Goal: Task Accomplishment & Management: Use online tool/utility

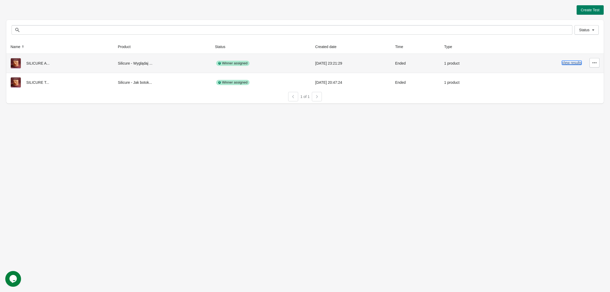
click at [572, 61] on button "View results" at bounding box center [572, 63] width 20 height 4
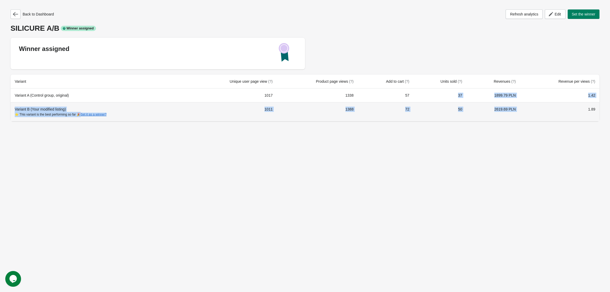
drag, startPoint x: 541, startPoint y: 114, endPoint x: 438, endPoint y: 100, distance: 104.0
click at [455, 100] on tbody "Variant A (Control group, original) 1017 1338 57 37 1899.79 PLN 1.42 Variant B …" at bounding box center [305, 105] width 589 height 33
click at [465, 114] on td "50" at bounding box center [440, 111] width 53 height 19
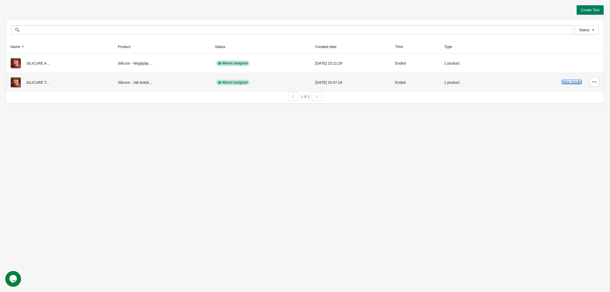
click at [563, 82] on button "View results" at bounding box center [572, 82] width 20 height 4
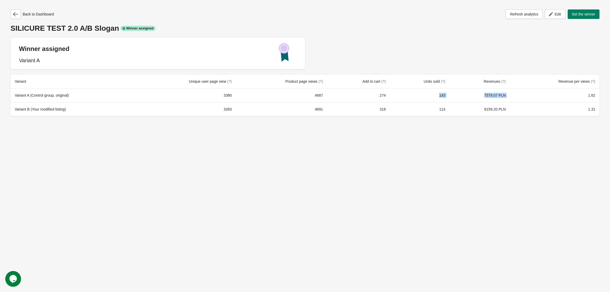
drag, startPoint x: 548, startPoint y: 98, endPoint x: 378, endPoint y: 96, distance: 170.6
click at [408, 96] on tr "Variant A (Control group, original) 3380 4687 274 143 7579.07 PLN 1.62" at bounding box center [305, 96] width 589 height 14
click at [202, 100] on td "3380" at bounding box center [185, 96] width 102 height 14
click at [553, 14] on span "Edit" at bounding box center [555, 14] width 12 height 5
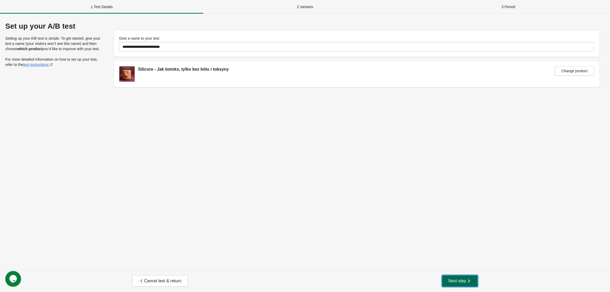
click at [472, 282] on button "Next step" at bounding box center [460, 282] width 36 height 12
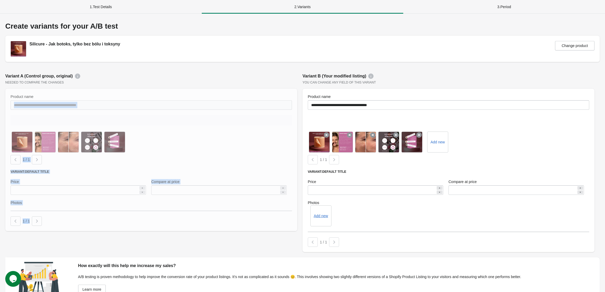
drag, startPoint x: 119, startPoint y: 103, endPoint x: -15, endPoint y: 101, distance: 133.8
click at [0, 101] on html "**********" at bounding box center [302, 146] width 605 height 292
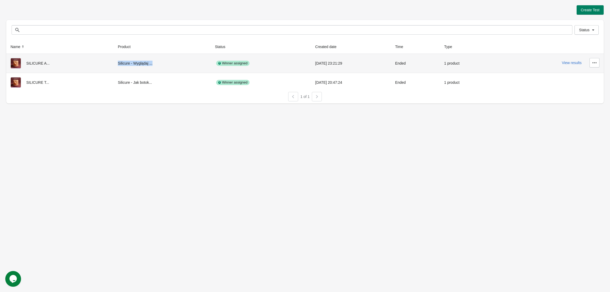
drag, startPoint x: 111, startPoint y: 59, endPoint x: 200, endPoint y: 59, distance: 88.6
click at [183, 59] on td "Silicure - Wyglądaj ..." at bounding box center [162, 63] width 97 height 19
click at [201, 59] on td "Silicure - Wyglądaj ..." at bounding box center [162, 63] width 97 height 19
click at [575, 63] on button "View results" at bounding box center [572, 63] width 20 height 4
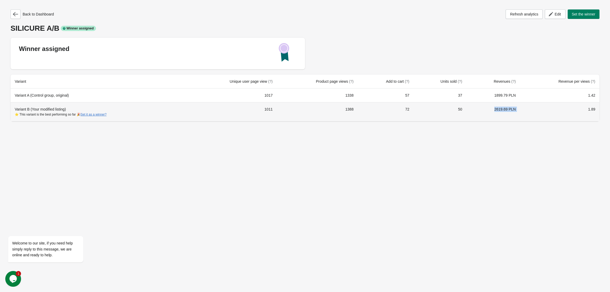
drag, startPoint x: 522, startPoint y: 113, endPoint x: 481, endPoint y: 113, distance: 41.3
click at [482, 113] on tr "Variant B (Your modified listing) ⭐ This variant is the best performing so far …" at bounding box center [305, 111] width 589 height 19
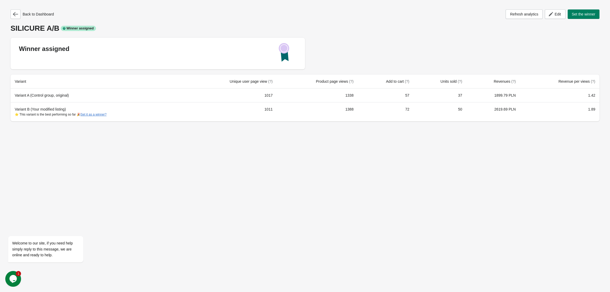
click at [500, 137] on div "Back to Dashboard Refresh analytics Edit Set the winner SILICURE A/B Winner ass…" at bounding box center [305, 146] width 610 height 292
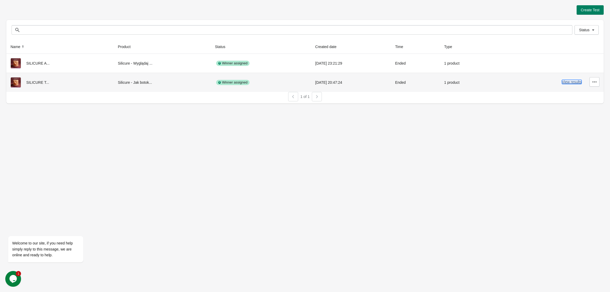
click at [571, 83] on button "View results" at bounding box center [572, 82] width 20 height 4
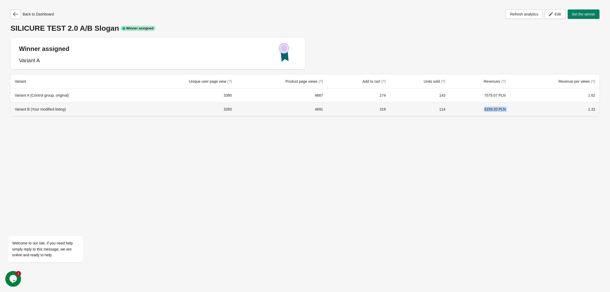
click at [477, 103] on tr "Variant B (Your modified listing) 3283 4691 318 114 6159.20 PLN 1.31" at bounding box center [305, 109] width 589 height 14
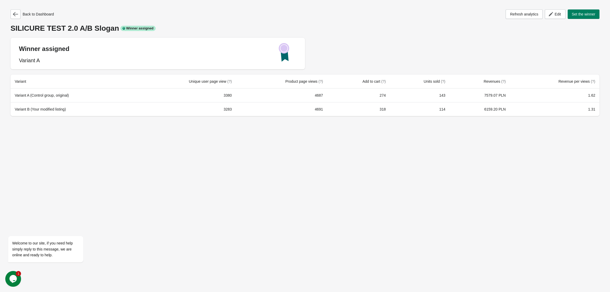
click at [536, 117] on div "Back to Dashboard Refresh analytics Edit Set the winner SILICURE TEST 2.0 A/B S…" at bounding box center [304, 61] width 597 height 123
click at [465, 90] on tr "Variant A (Control group, original) 3380 4687 274 143 7579.07 PLN 1.62" at bounding box center [305, 96] width 589 height 14
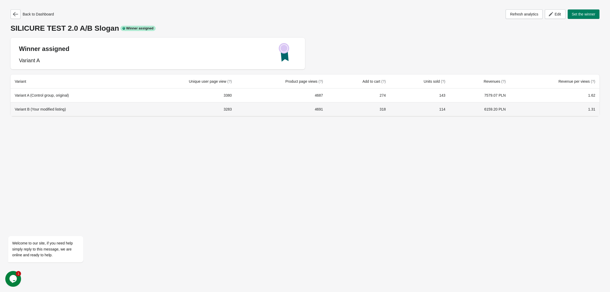
click at [537, 103] on td "1.31" at bounding box center [555, 109] width 90 height 14
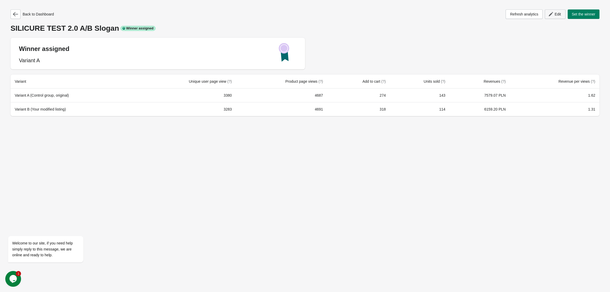
click at [552, 13] on icon "button" at bounding box center [551, 14] width 4 height 4
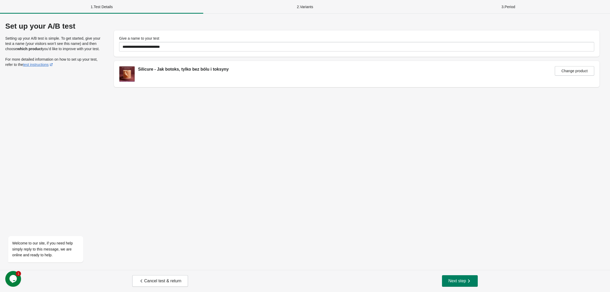
click at [462, 287] on div "Cancel test & return Next step" at bounding box center [305, 281] width 610 height 22
click at [461, 284] on button "Next step" at bounding box center [460, 282] width 36 height 12
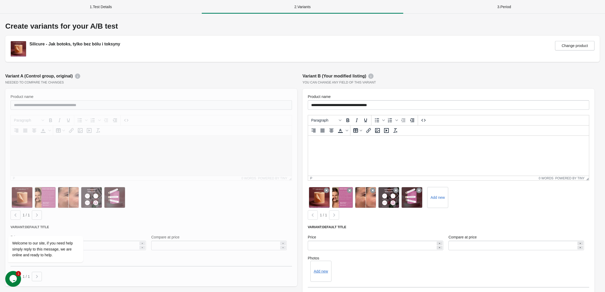
drag, startPoint x: 94, startPoint y: 106, endPoint x: 12, endPoint y: 105, distance: 82.6
click at [12, 105] on div at bounding box center [151, 188] width 292 height 198
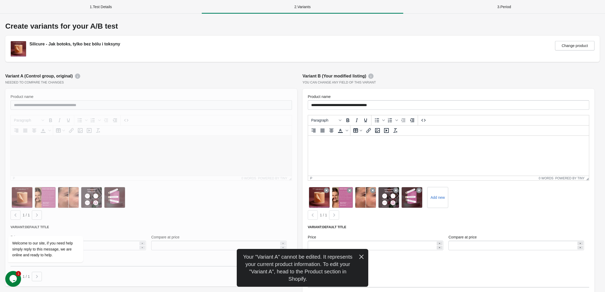
click at [14, 105] on div at bounding box center [151, 188] width 292 height 198
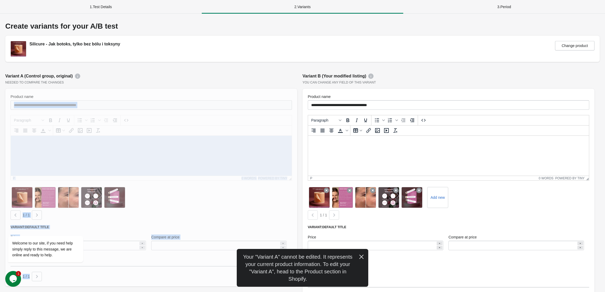
drag, startPoint x: 92, startPoint y: 103, endPoint x: -18, endPoint y: 101, distance: 110.4
click at [0, 101] on html "**********" at bounding box center [302, 146] width 605 height 292
click at [134, 100] on div at bounding box center [151, 188] width 292 height 198
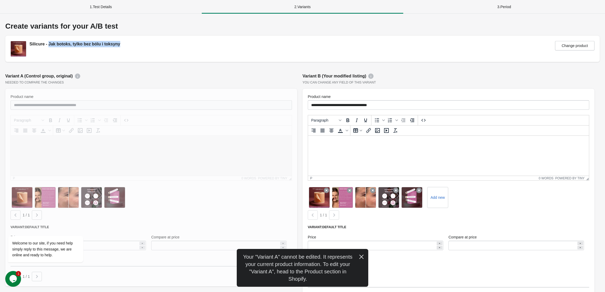
drag, startPoint x: 56, startPoint y: 42, endPoint x: 48, endPoint y: 42, distance: 7.9
click at [48, 42] on div "Silicure - Jak botoks, tylko bez bólu i toksyny Change product" at bounding box center [303, 49] width 584 height 16
copy div "Jak botoks, tylko bez bólu i toksyny"
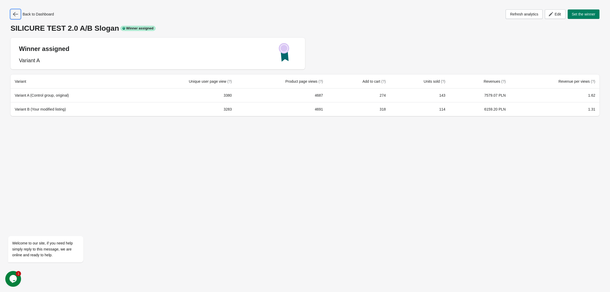
click at [16, 14] on icon "button" at bounding box center [15, 14] width 5 height 4
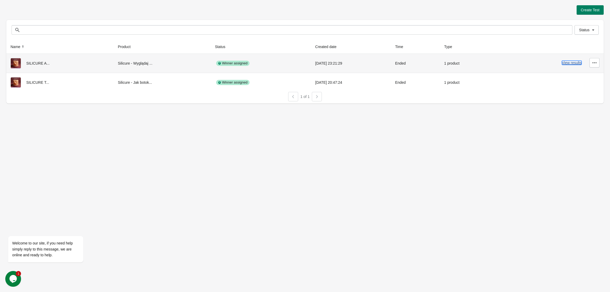
click at [564, 63] on button "View results" at bounding box center [572, 63] width 20 height 4
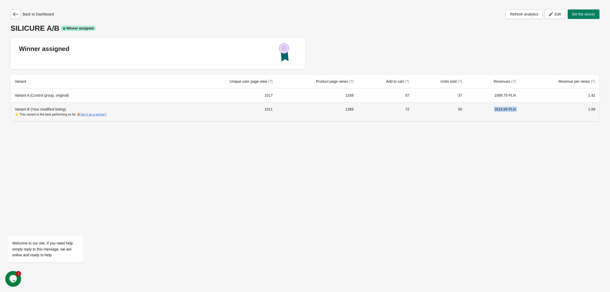
drag, startPoint x: 536, startPoint y: 108, endPoint x: 474, endPoint y: 110, distance: 62.1
click at [472, 109] on tr "Variant B (Your modified listing) ⭐ This variant is the best performing so far …" at bounding box center [305, 111] width 589 height 19
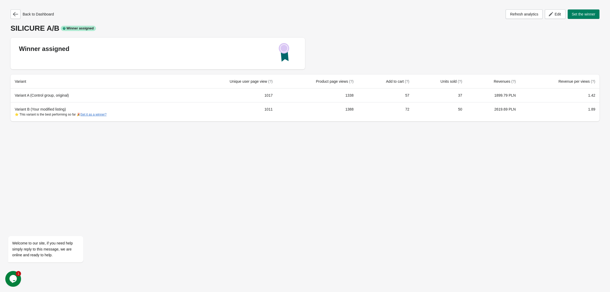
click at [529, 133] on div "Back to Dashboard Refresh analytics Edit Set the winner SILICURE A/B Winner ass…" at bounding box center [305, 146] width 610 height 292
click at [558, 12] on span "Edit" at bounding box center [555, 14] width 12 height 5
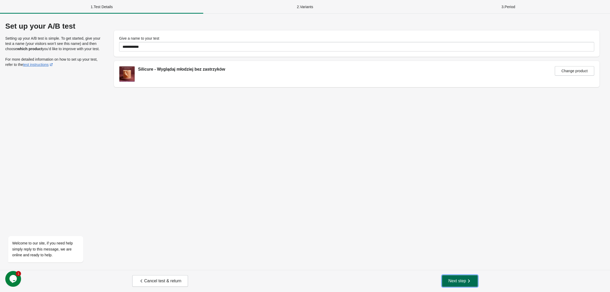
click at [466, 280] on icon "button" at bounding box center [468, 281] width 5 height 5
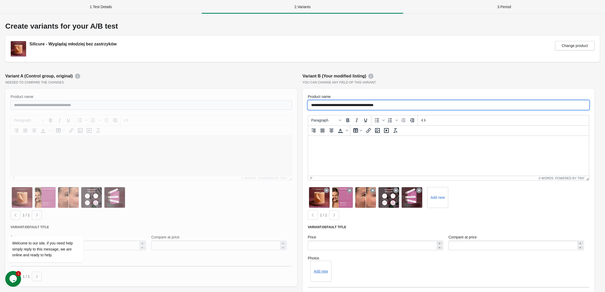
drag, startPoint x: 394, startPoint y: 103, endPoint x: 327, endPoint y: 106, distance: 67.9
click at [327, 106] on input "**********" at bounding box center [448, 104] width 281 height 9
